Goal: Information Seeking & Learning: Learn about a topic

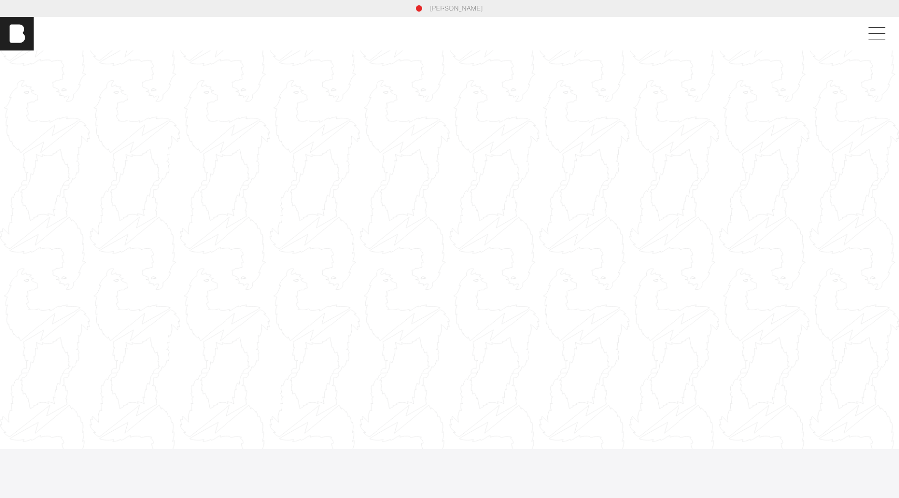
click at [51, 393] on div at bounding box center [449, 250] width 899 height 506
click at [56, 398] on div at bounding box center [449, 250] width 899 height 506
click at [52, 394] on div at bounding box center [449, 250] width 899 height 506
click at [50, 393] on div at bounding box center [449, 250] width 899 height 506
click at [50, 391] on div at bounding box center [449, 250] width 899 height 506
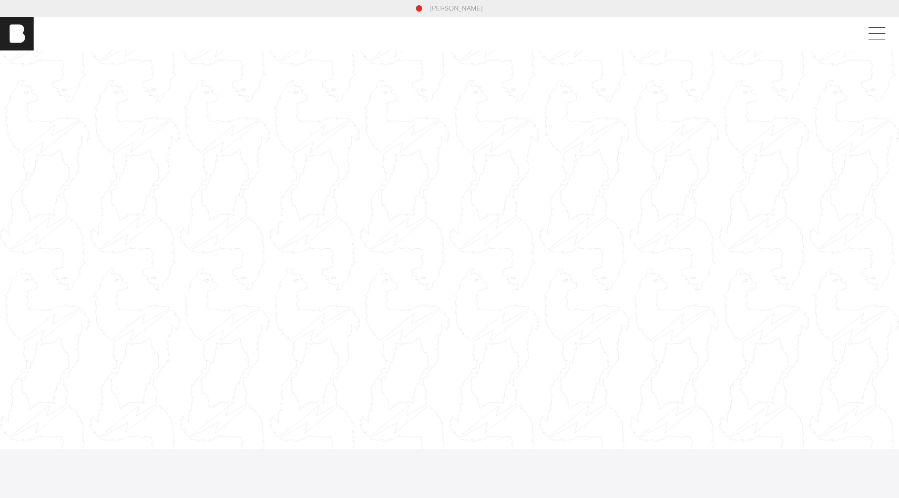
click at [53, 403] on div at bounding box center [449, 250] width 899 height 506
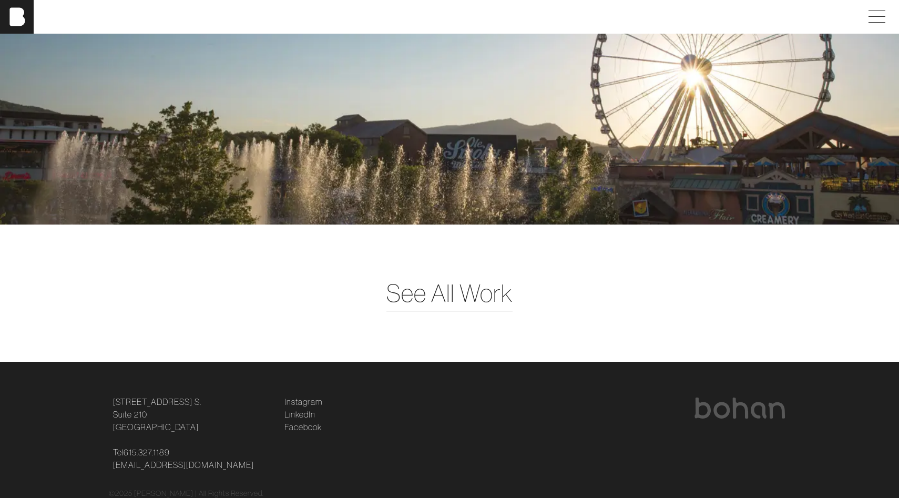
scroll to position [2771, 0]
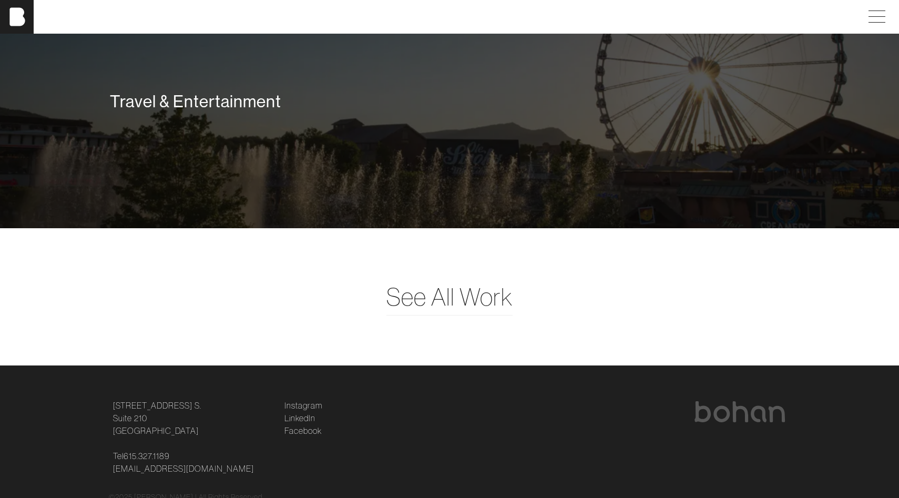
click at [355, 165] on div "Travel & Entertainment" at bounding box center [449, 103] width 899 height 249
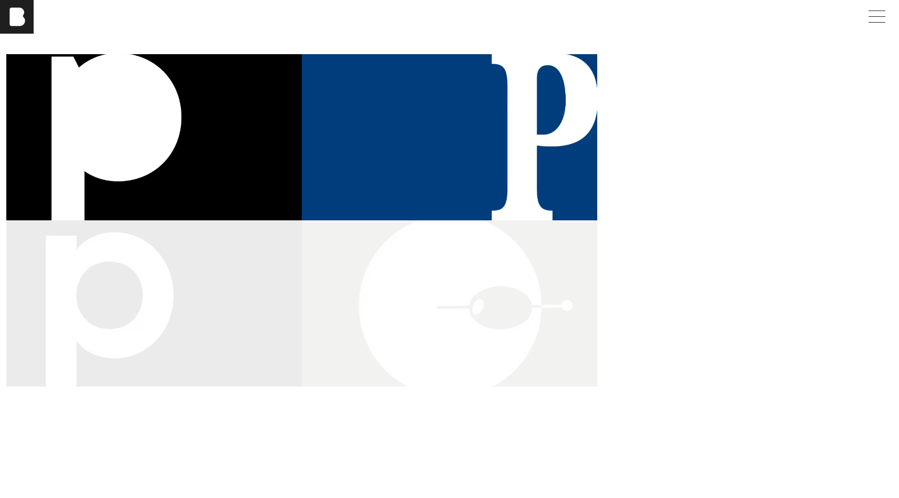
scroll to position [116, 0]
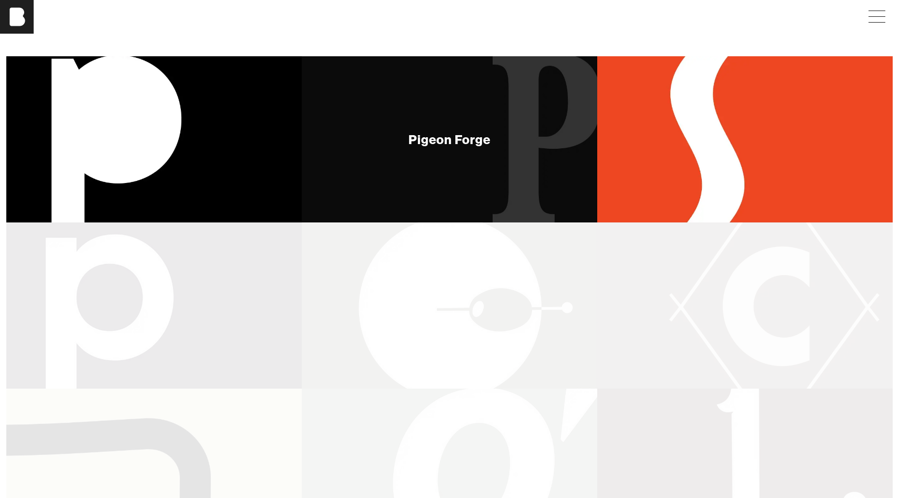
click at [496, 175] on div "Pigeon Forge" at bounding box center [449, 139] width 295 height 166
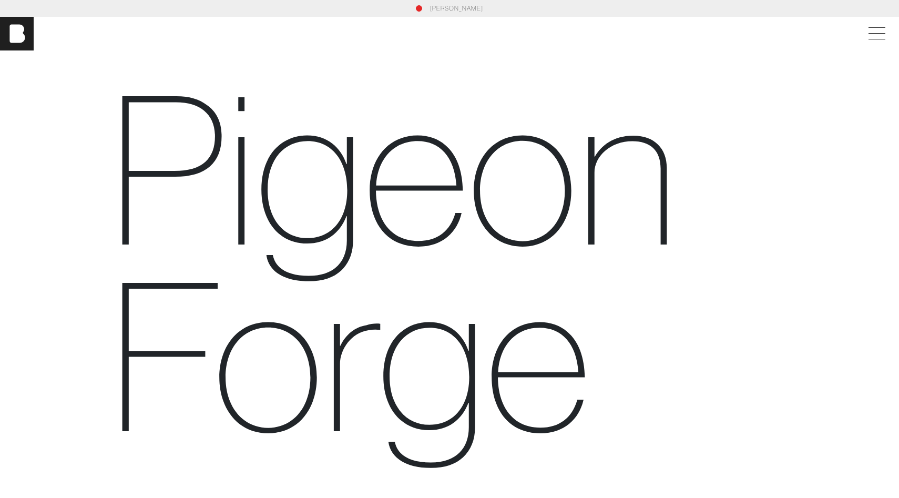
click at [426, 9] on div "[PERSON_NAME]" at bounding box center [449, 8] width 681 height 9
click at [441, 8] on link "[PERSON_NAME]" at bounding box center [456, 8] width 53 height 9
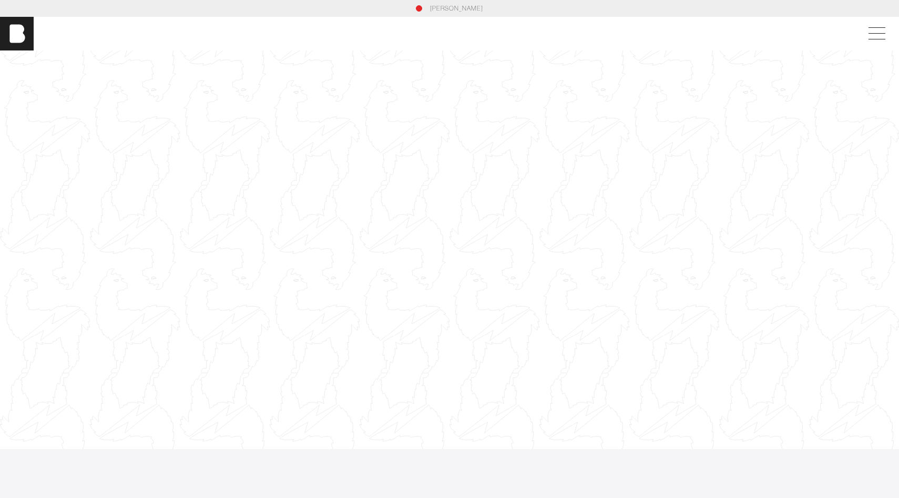
click at [49, 394] on div at bounding box center [449, 250] width 899 height 506
click at [55, 402] on div at bounding box center [449, 250] width 899 height 506
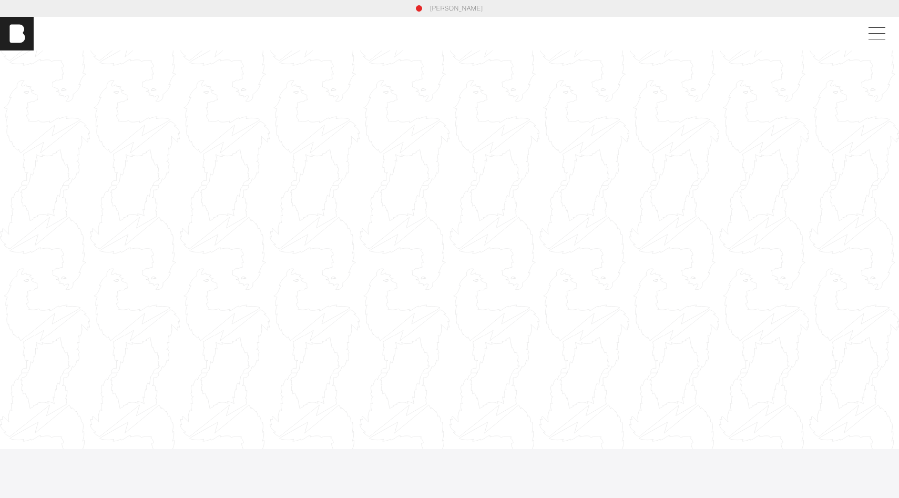
click at [55, 402] on div at bounding box center [449, 250] width 899 height 506
click at [51, 392] on div at bounding box center [449, 250] width 899 height 506
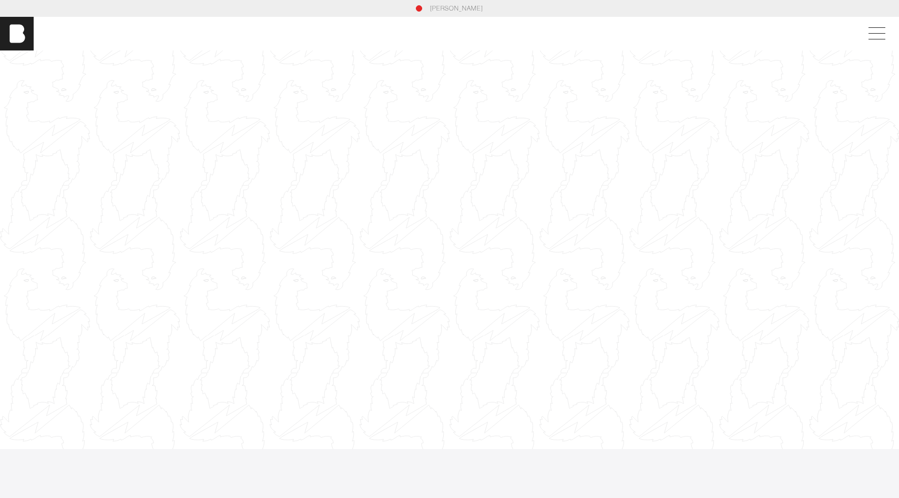
click at [51, 392] on div at bounding box center [449, 250] width 899 height 506
click at [48, 392] on div at bounding box center [449, 250] width 899 height 506
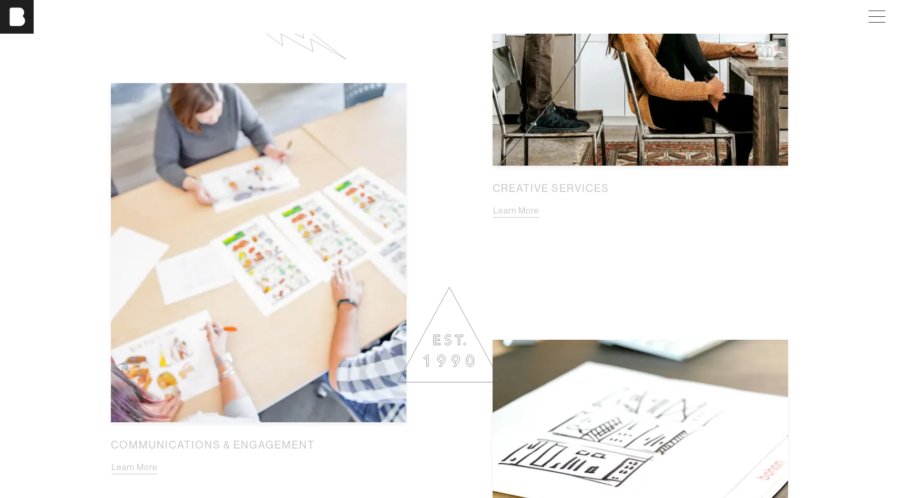
scroll to position [1212, 0]
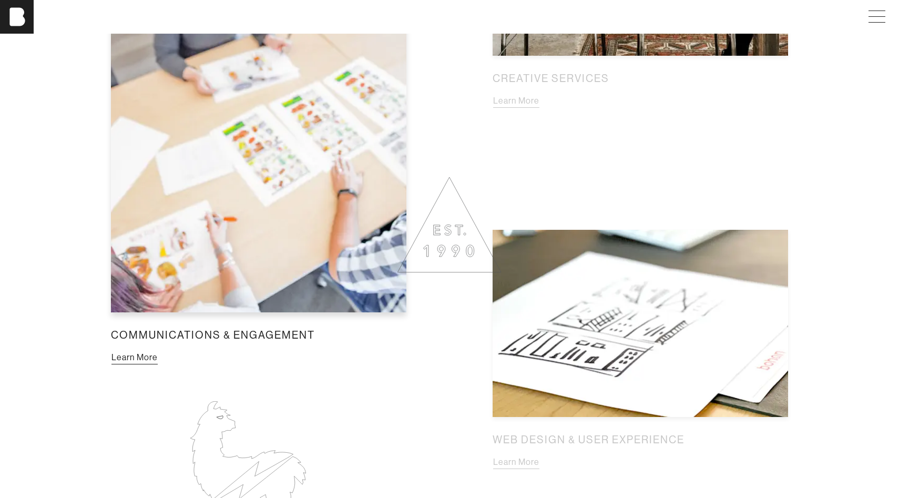
click at [131, 354] on button "Learn More" at bounding box center [134, 358] width 47 height 14
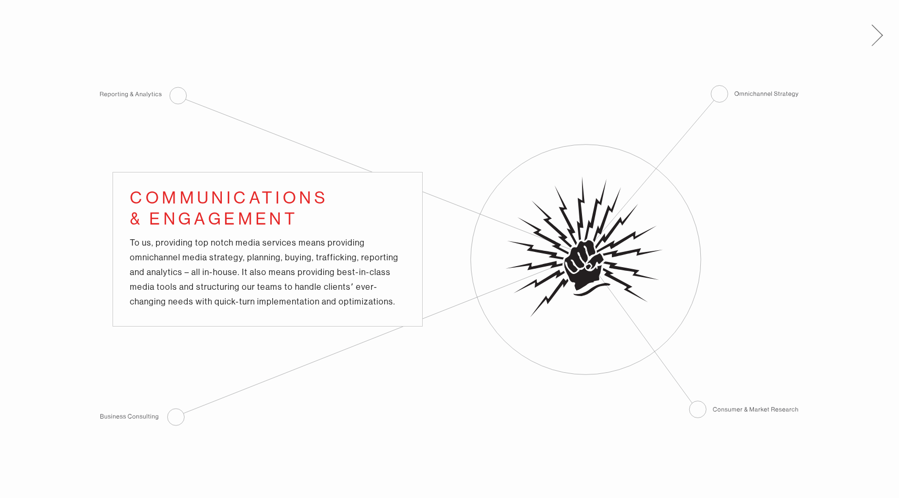
click at [868, 33] on span at bounding box center [875, 33] width 22 height 17
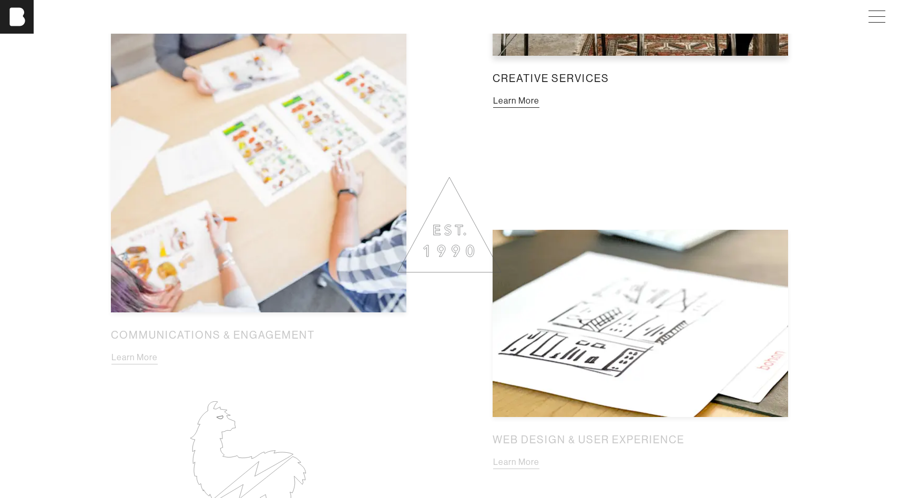
click at [515, 104] on button "Learn More" at bounding box center [516, 101] width 47 height 14
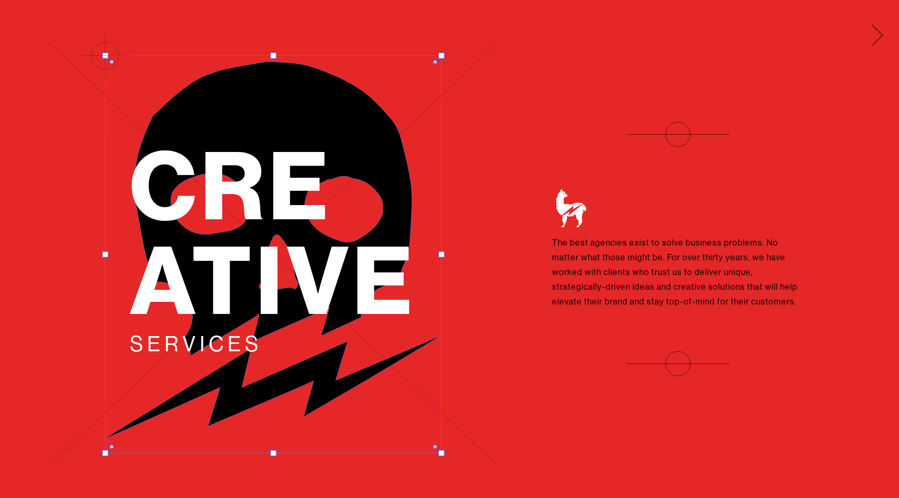
click at [880, 33] on span at bounding box center [877, 30] width 11 height 11
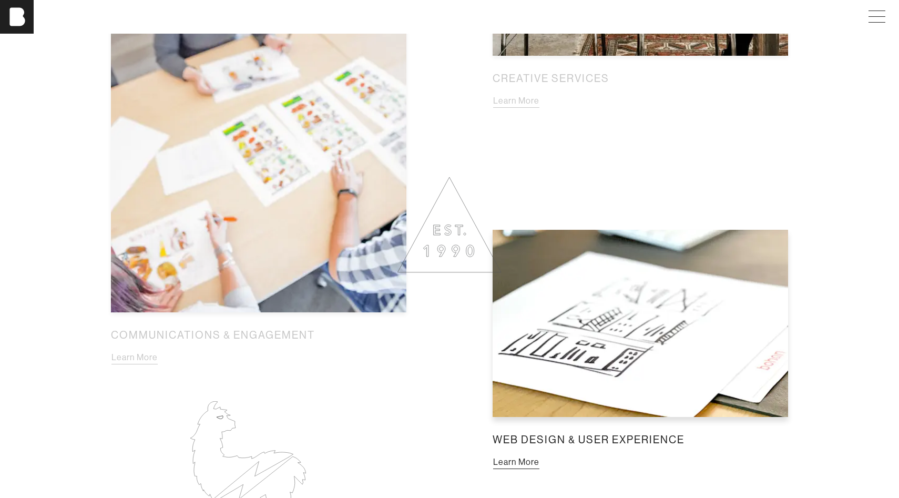
click at [523, 460] on button "Learn More" at bounding box center [516, 462] width 47 height 14
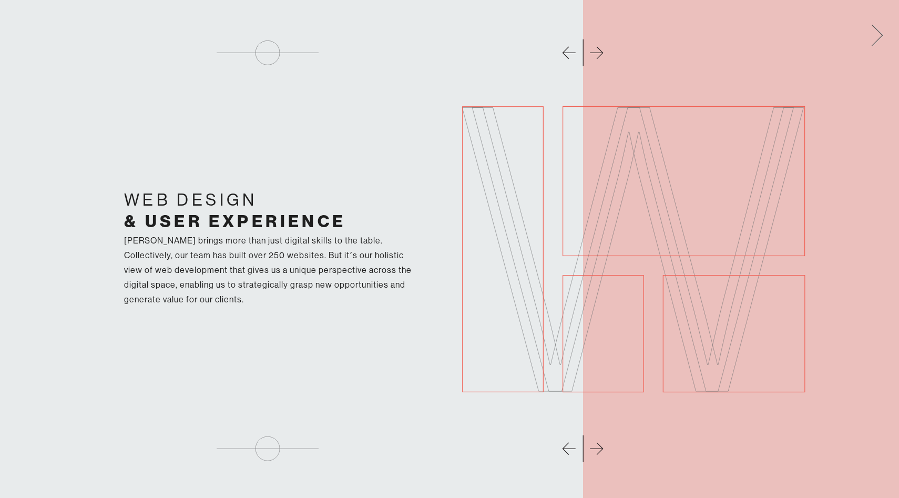
click at [878, 33] on span at bounding box center [875, 33] width 22 height 17
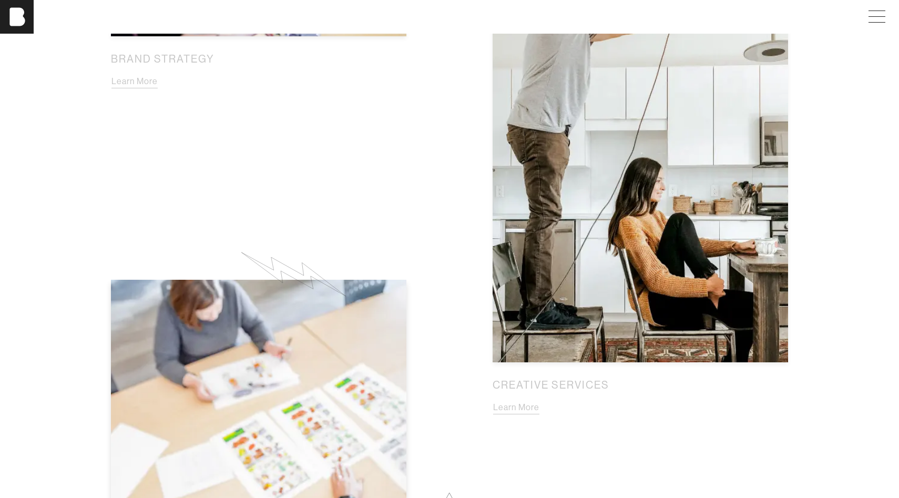
scroll to position [751, 0]
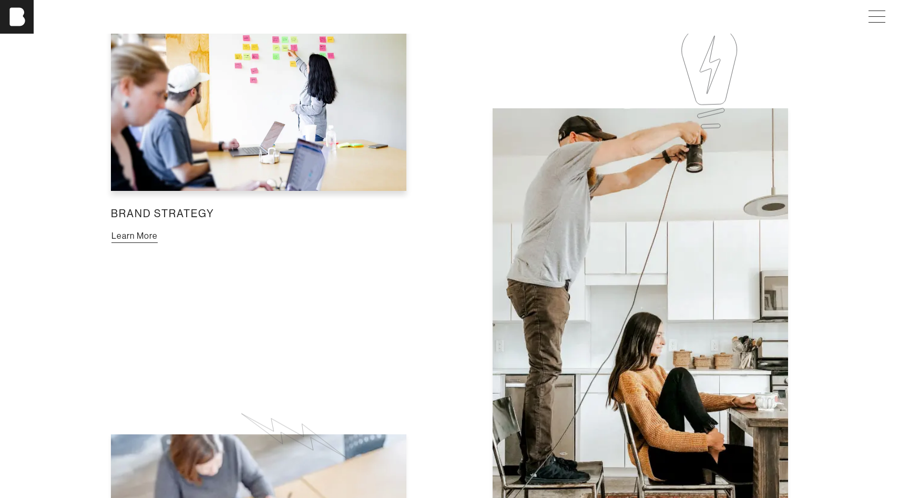
click at [132, 242] on button "Learn More" at bounding box center [134, 236] width 47 height 14
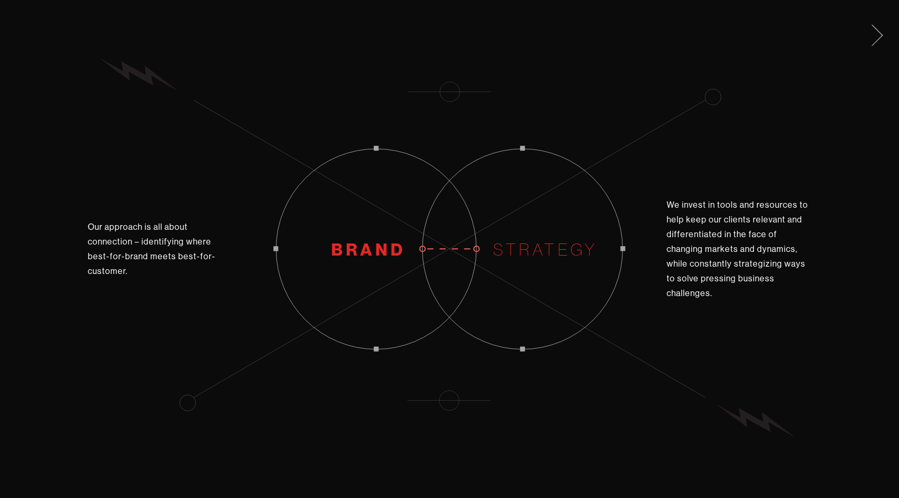
click at [880, 36] on span at bounding box center [877, 40] width 11 height 11
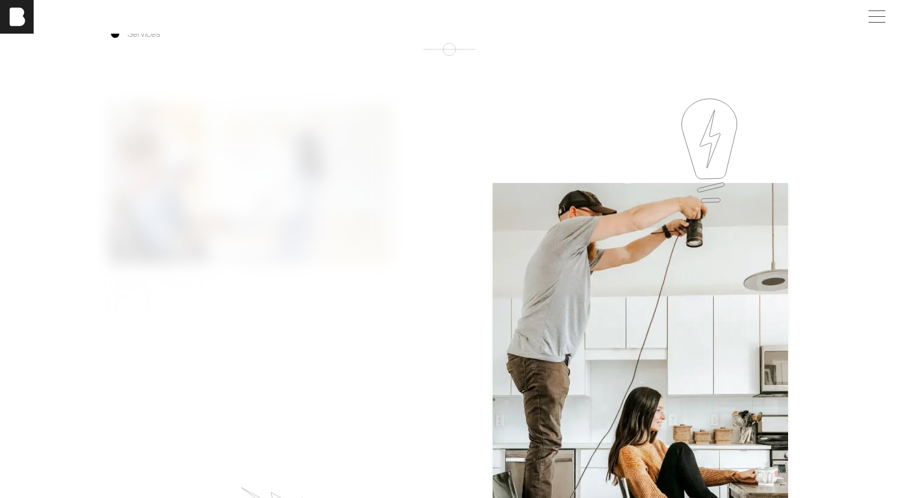
scroll to position [0, 0]
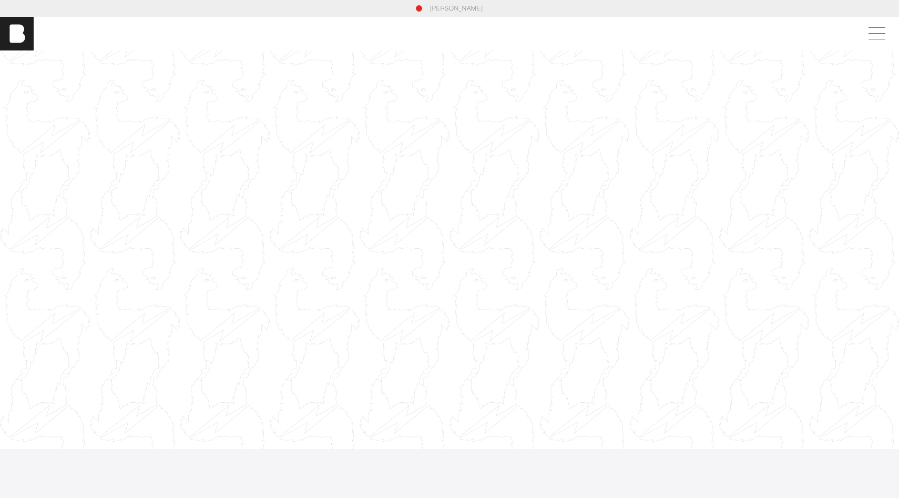
click at [868, 29] on span at bounding box center [875, 33] width 24 height 19
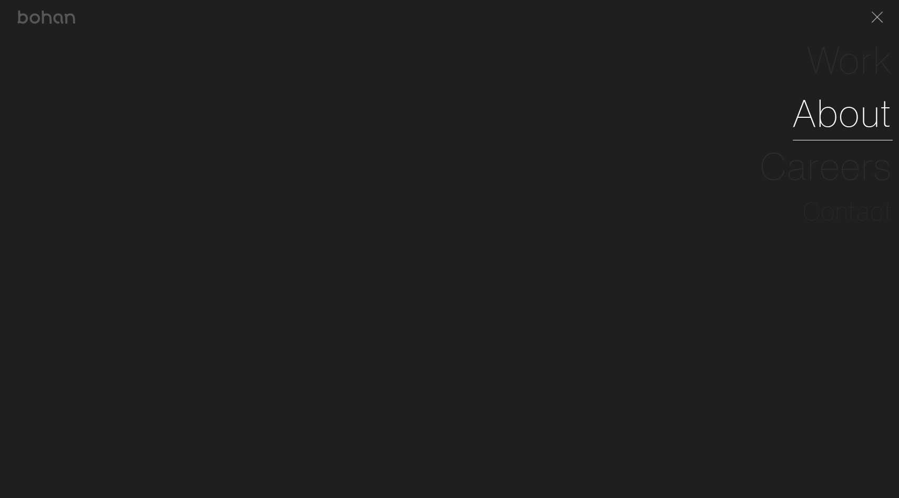
click at [845, 116] on link "About" at bounding box center [843, 113] width 100 height 53
